Goal: Transaction & Acquisition: Purchase product/service

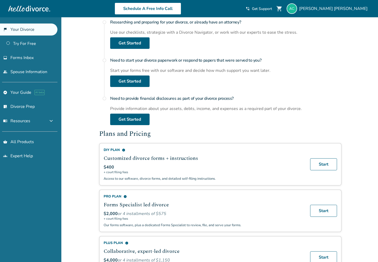
scroll to position [211, 0]
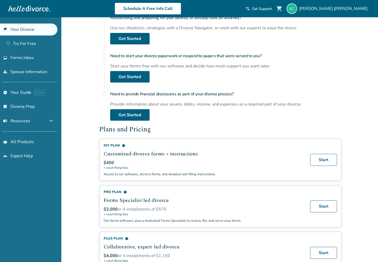
drag, startPoint x: 191, startPoint y: 174, endPoint x: 234, endPoint y: 174, distance: 43.6
click at [234, 174] on p "Access to our software, divorce forms, and detailed self-filing instructions." at bounding box center [204, 174] width 200 height 5
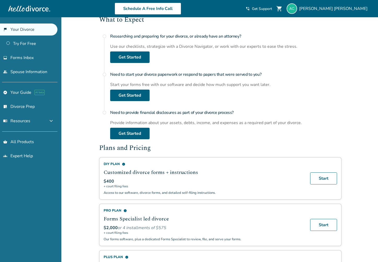
scroll to position [317, 0]
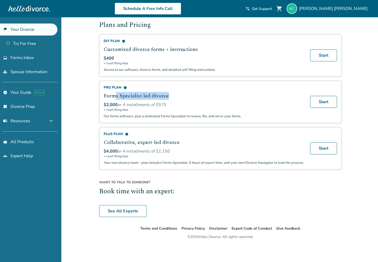
drag, startPoint x: 117, startPoint y: 92, endPoint x: 209, endPoint y: 95, distance: 92.3
click at [209, 95] on h2 "Forms Specialist led divorce" at bounding box center [204, 96] width 200 height 8
click at [332, 97] on link "Start" at bounding box center [323, 102] width 27 height 12
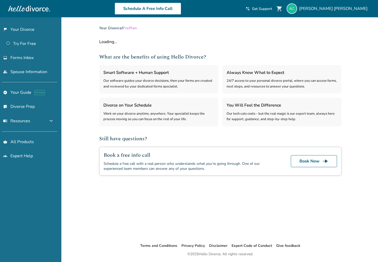
select select "***"
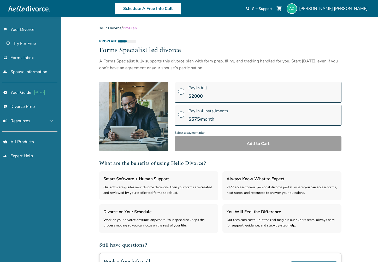
click at [205, 95] on div "$ 2000" at bounding box center [198, 96] width 19 height 6
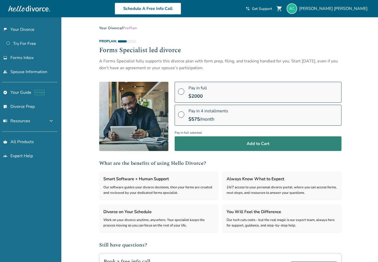
click at [240, 143] on button "Add to Cart" at bounding box center [258, 143] width 167 height 15
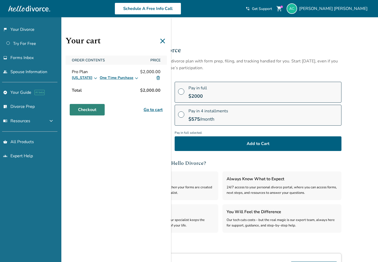
click at [90, 111] on link "Checkout" at bounding box center [87, 109] width 35 height 11
